Goal: Information Seeking & Learning: Learn about a topic

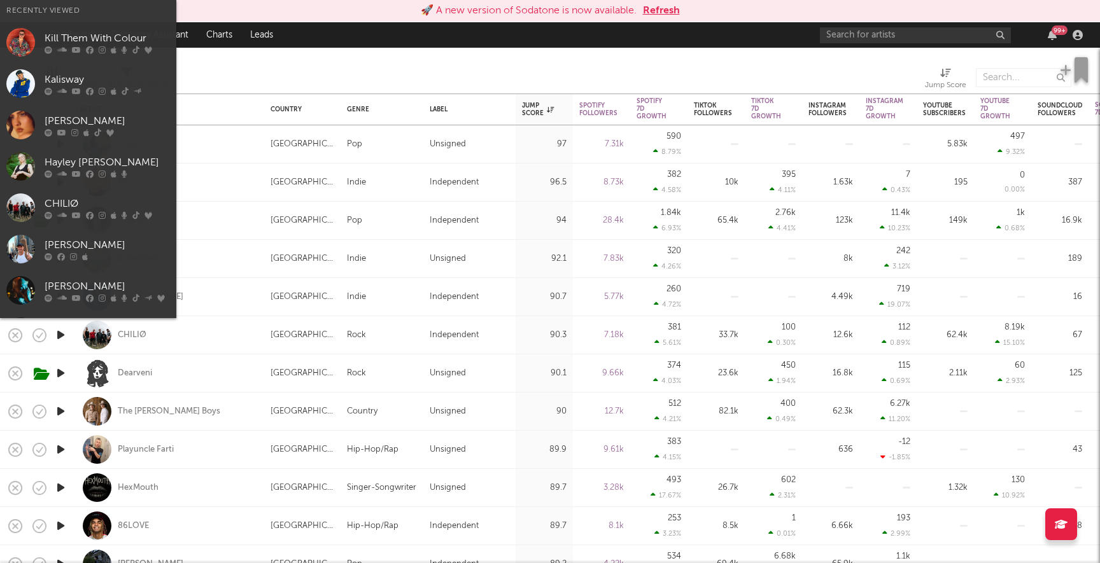
click at [876, 33] on input "text" at bounding box center [915, 35] width 191 height 16
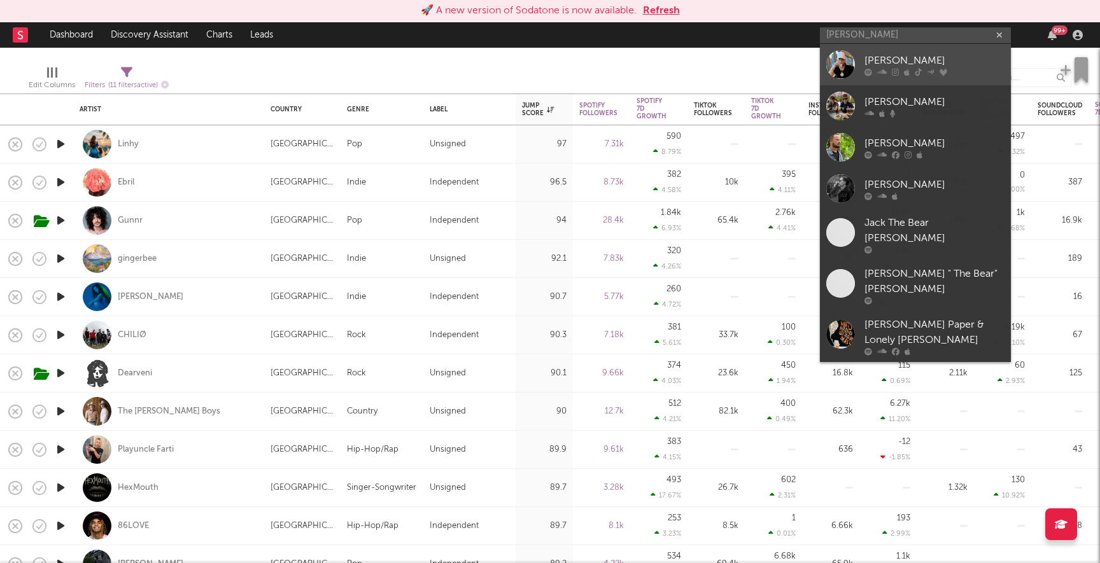
type input "[PERSON_NAME]"
click at [882, 59] on div "[PERSON_NAME]" at bounding box center [934, 60] width 140 height 15
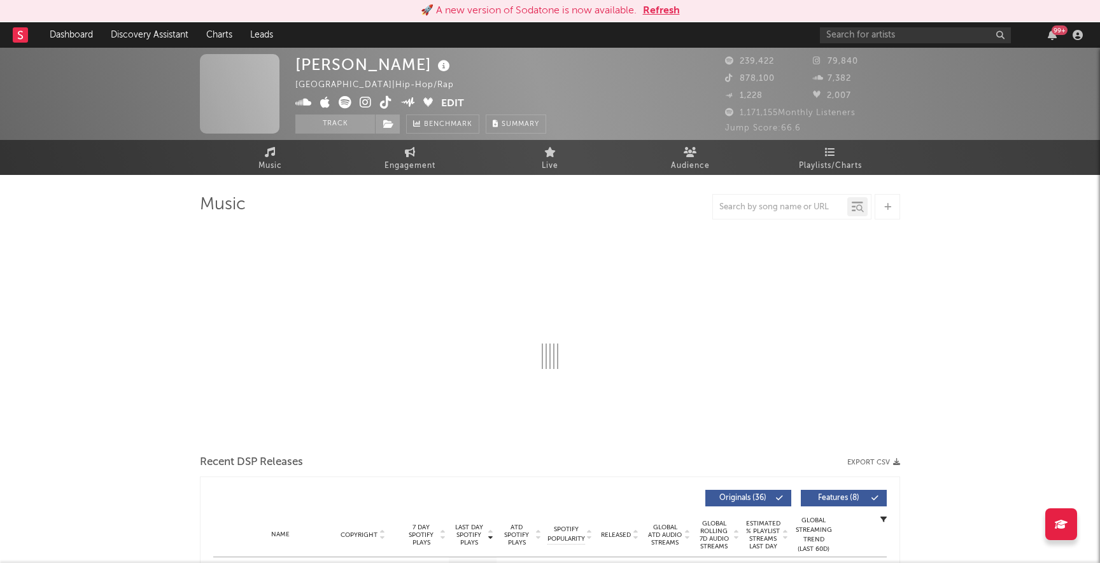
select select "6m"
